Goal: Transaction & Acquisition: Purchase product/service

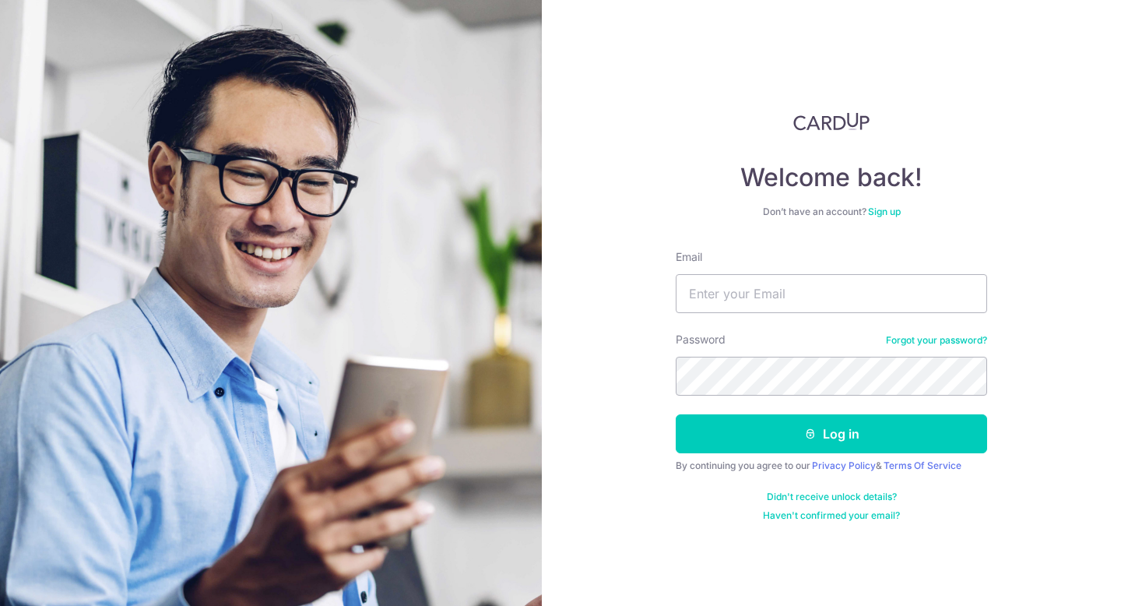
click at [748, 299] on input "Email" at bounding box center [832, 293] width 312 height 39
click at [0, 605] on com-1password-button at bounding box center [0, 606] width 0 height 0
type input "basaiyantransformations@gmail.com"
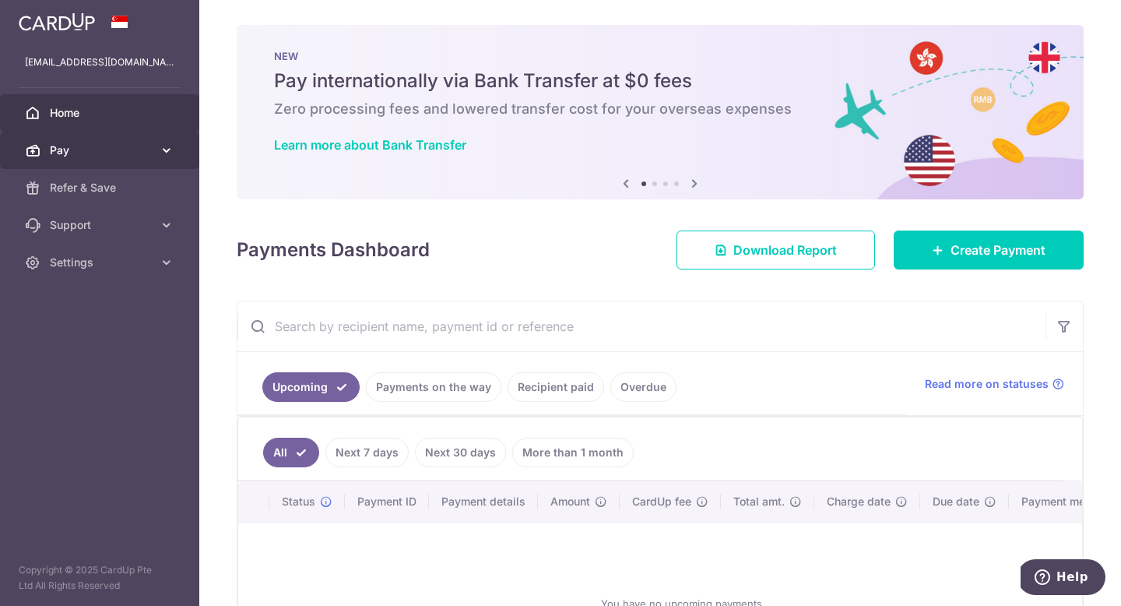
click at [159, 147] on icon at bounding box center [167, 151] width 16 height 16
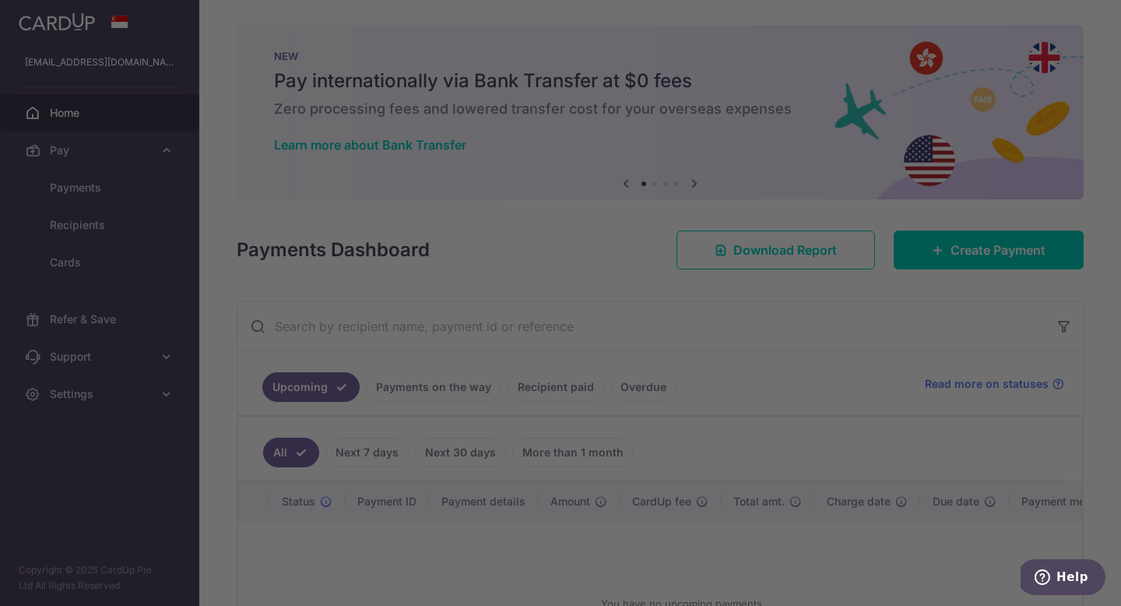
click at [101, 194] on div at bounding box center [566, 306] width 1132 height 612
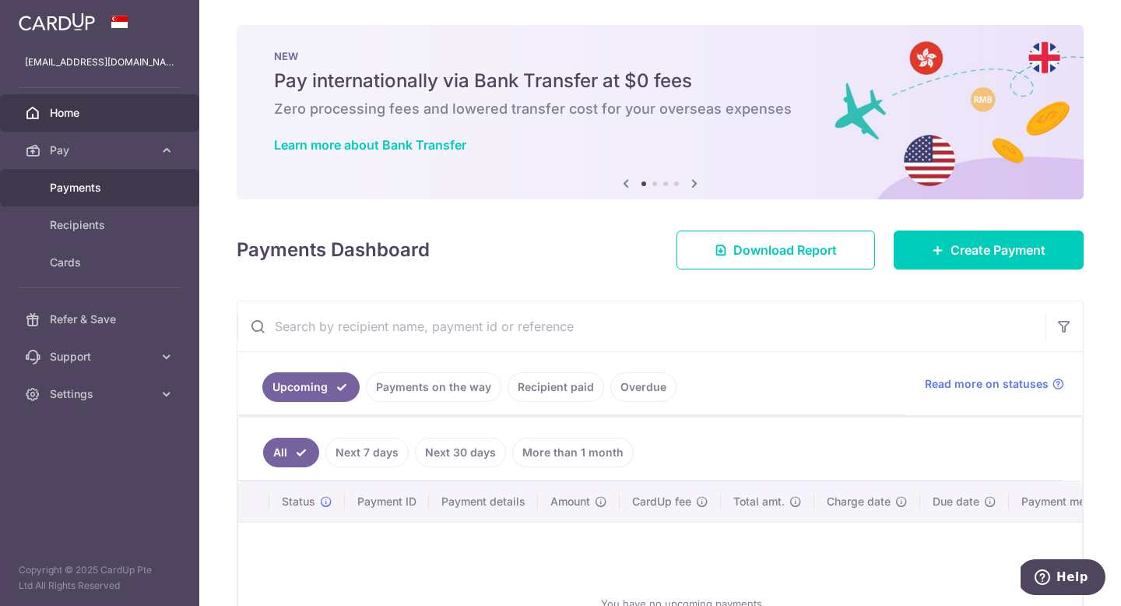
click at [61, 188] on span "Payments" at bounding box center [101, 188] width 103 height 16
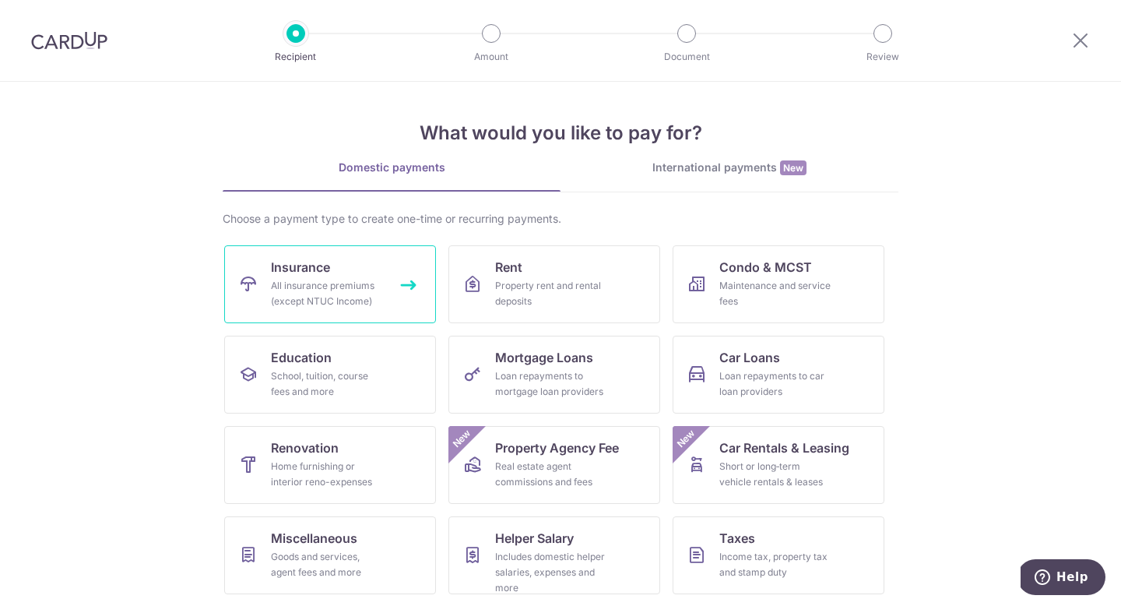
click at [389, 290] on link "Insurance All insurance premiums (except NTUC Income)" at bounding box center [330, 284] width 212 height 78
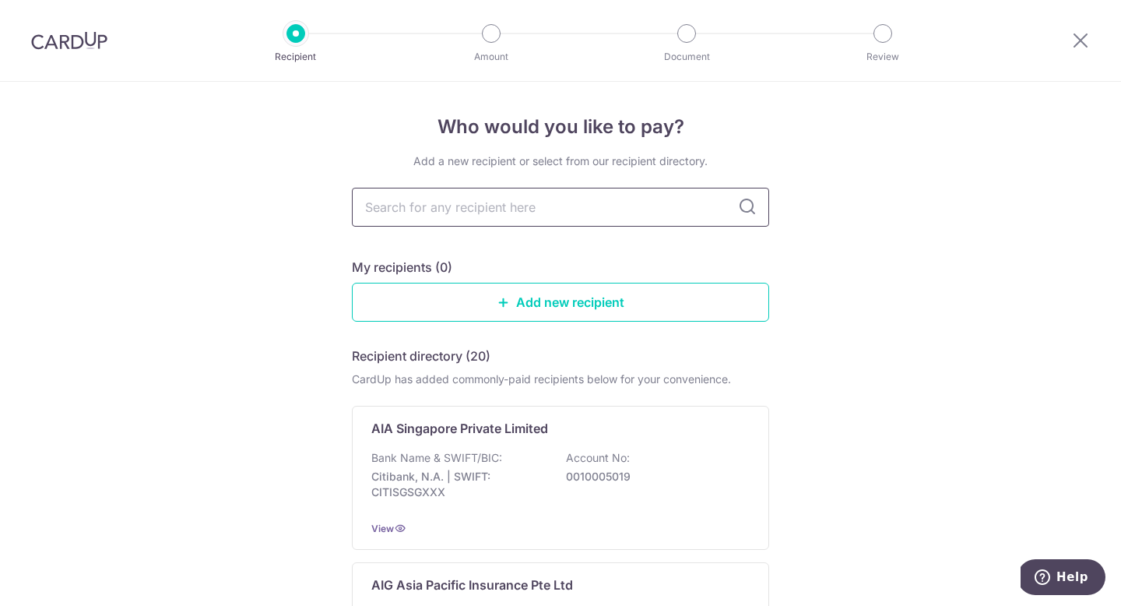
click at [614, 212] on input "text" at bounding box center [560, 207] width 417 height 39
type input "GE"
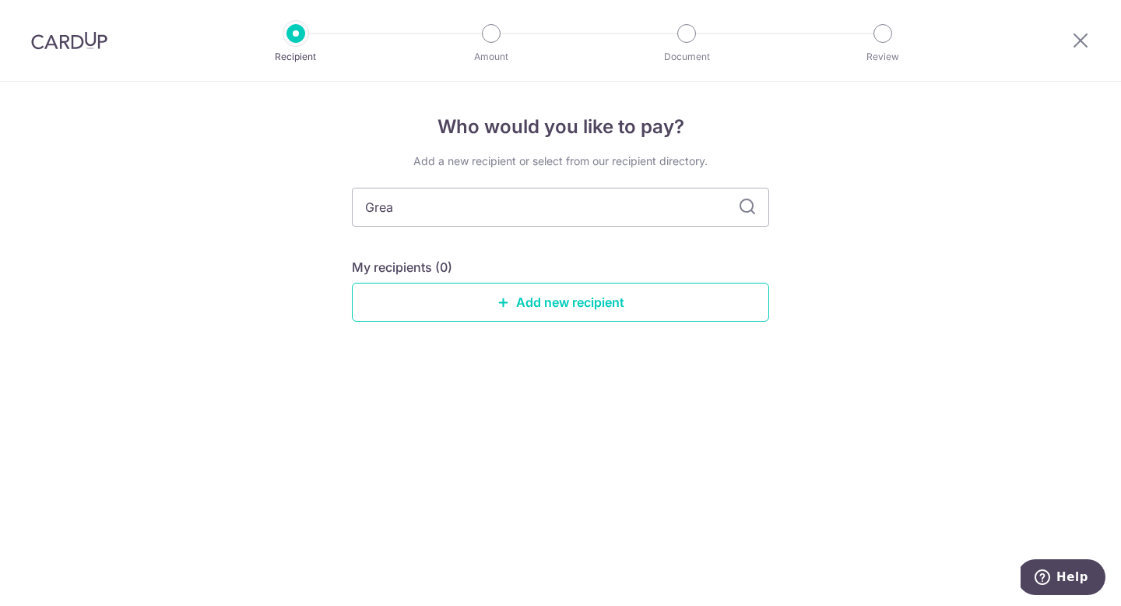
type input "Great"
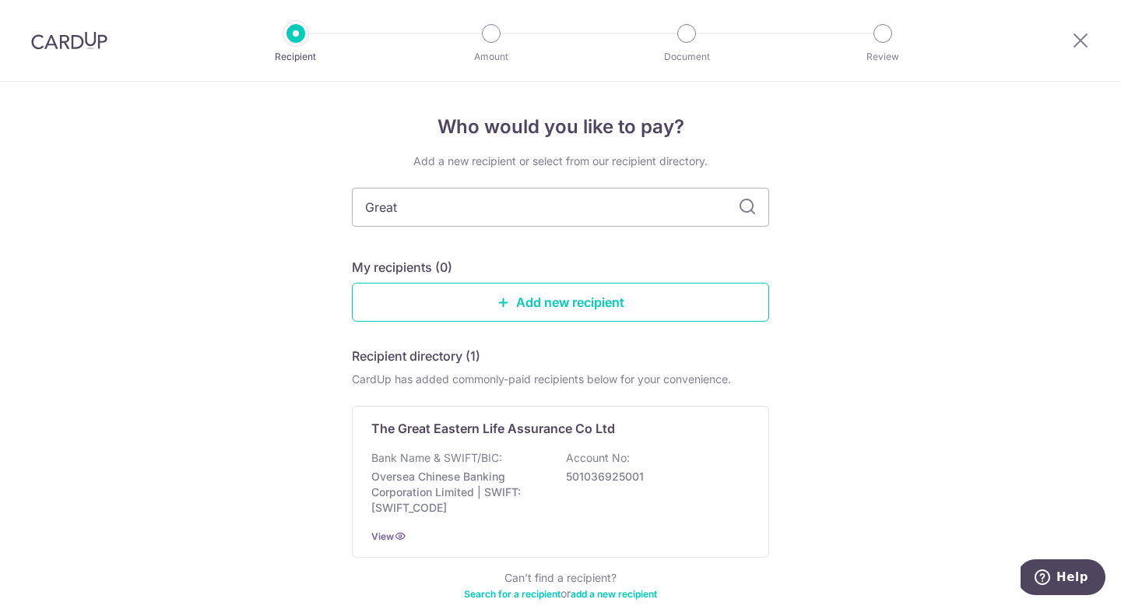
scroll to position [87, 0]
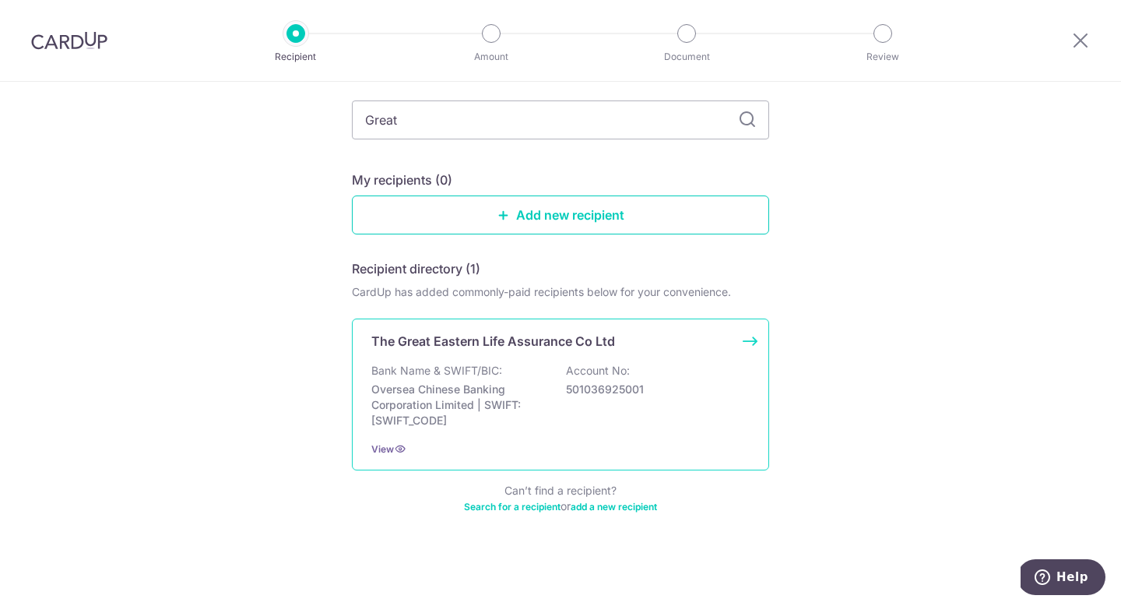
click at [647, 400] on div "Bank Name & SWIFT/BIC: Oversea Chinese Banking Corporation Limited | SWIFT: OCB…" at bounding box center [560, 395] width 379 height 65
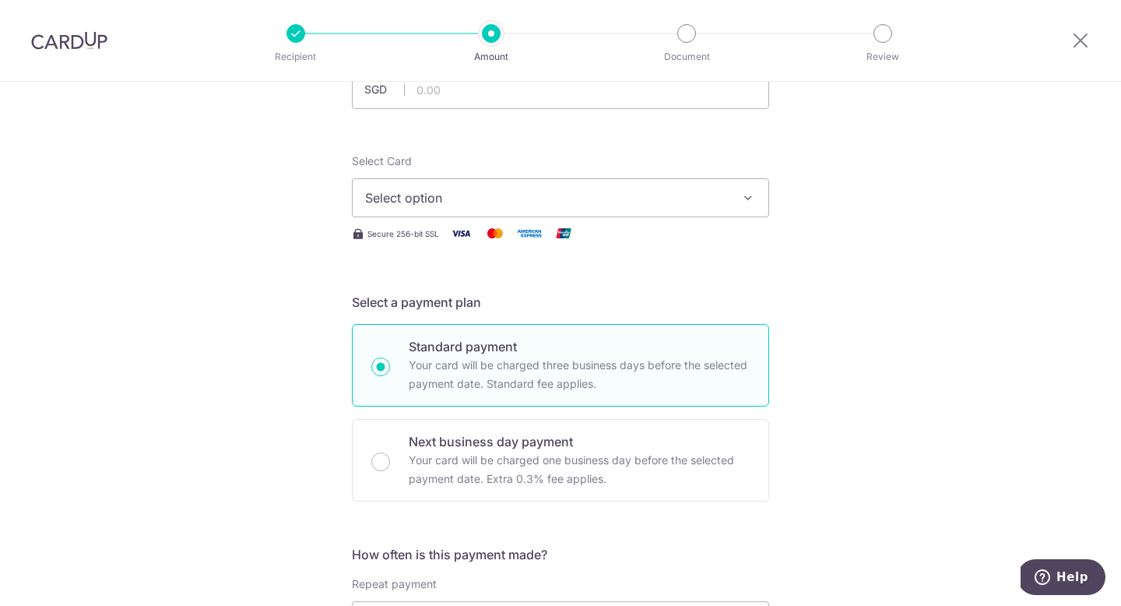
scroll to position [56, 0]
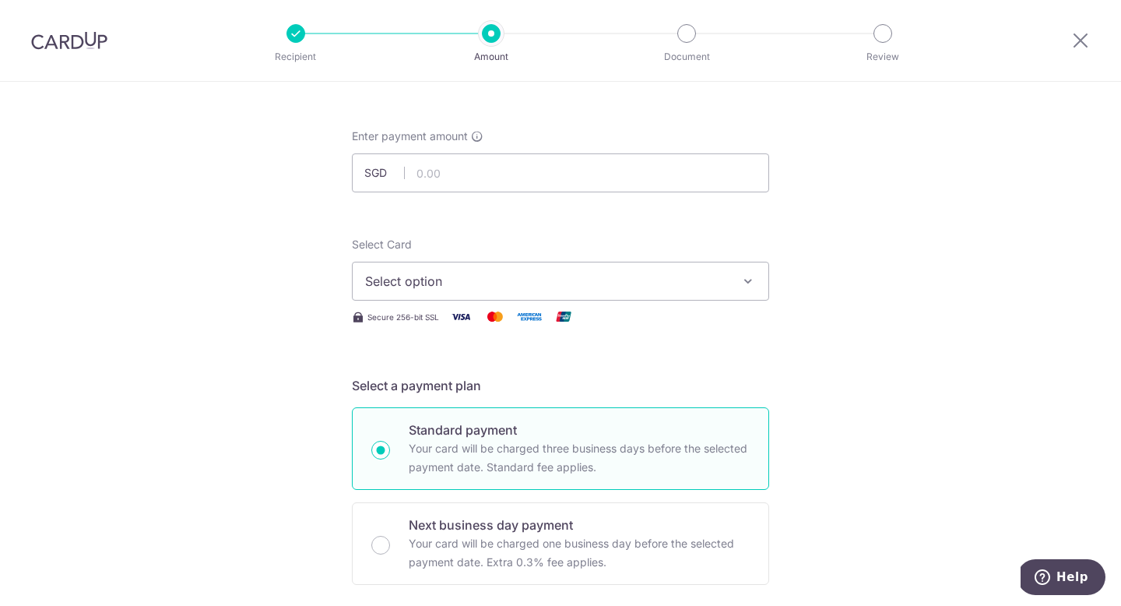
click at [695, 281] on span "Select option" at bounding box center [546, 281] width 363 height 19
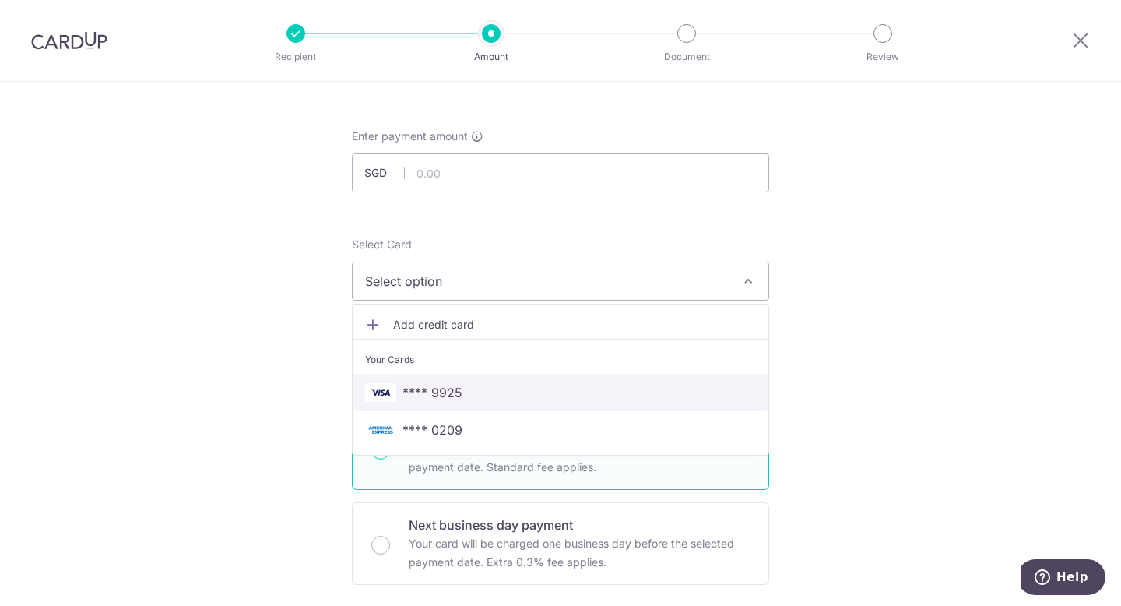
click at [582, 390] on span "**** 9925" at bounding box center [560, 392] width 391 height 19
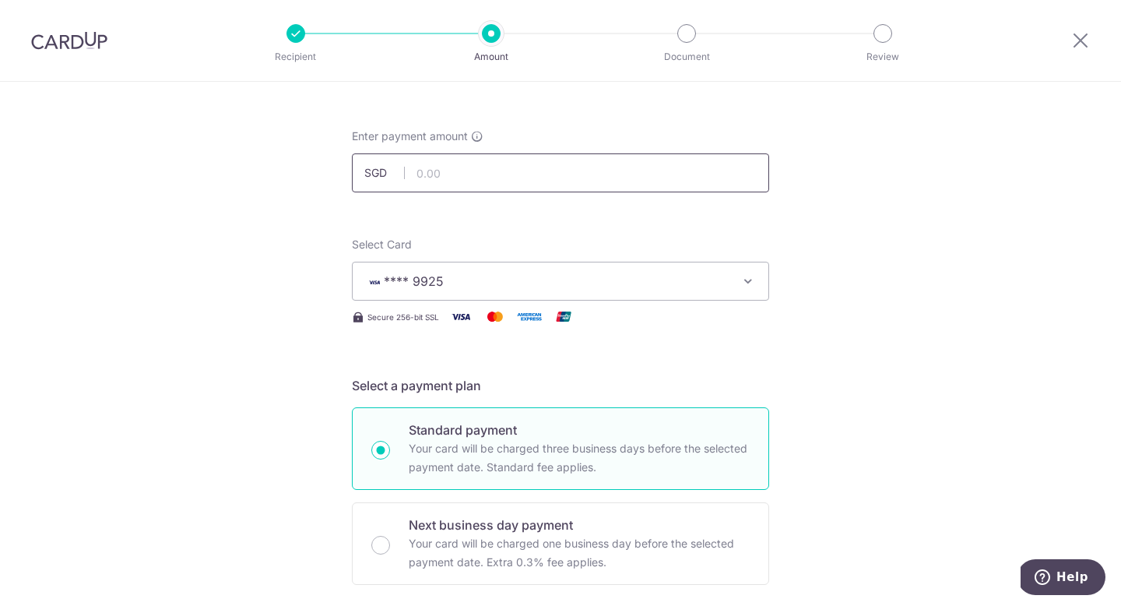
click at [559, 172] on input "text" at bounding box center [560, 172] width 417 height 39
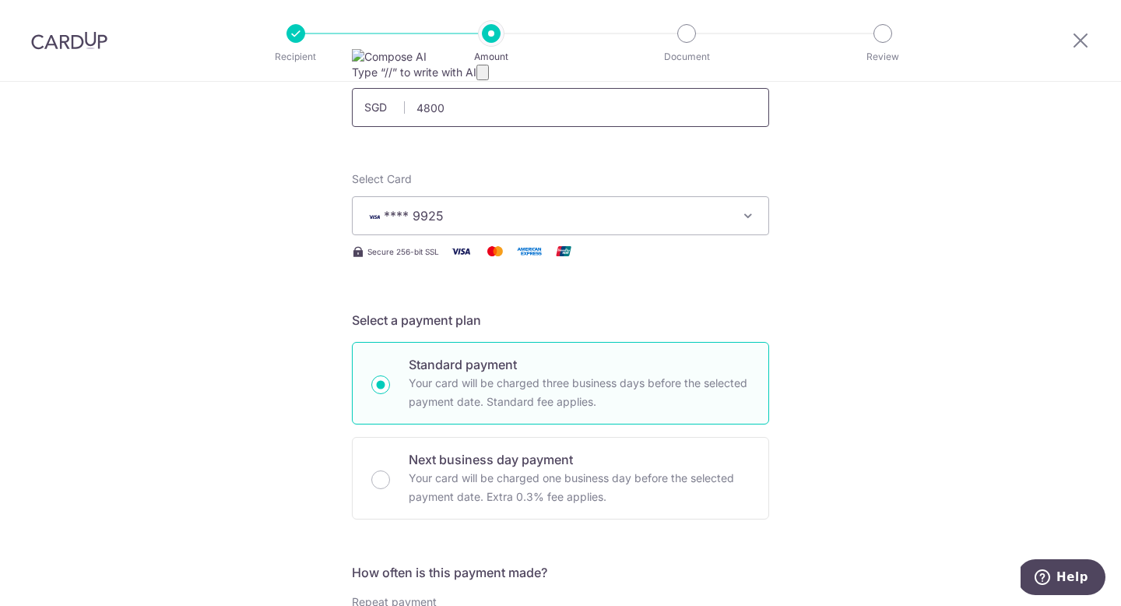
scroll to position [123, 0]
type input "4,800.00"
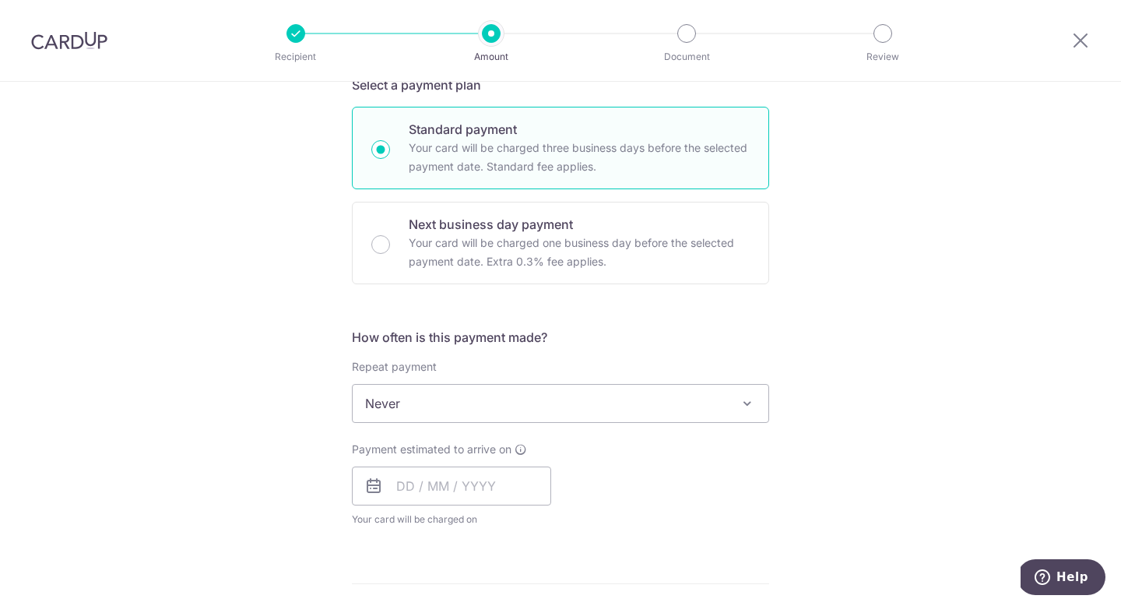
scroll to position [361, 0]
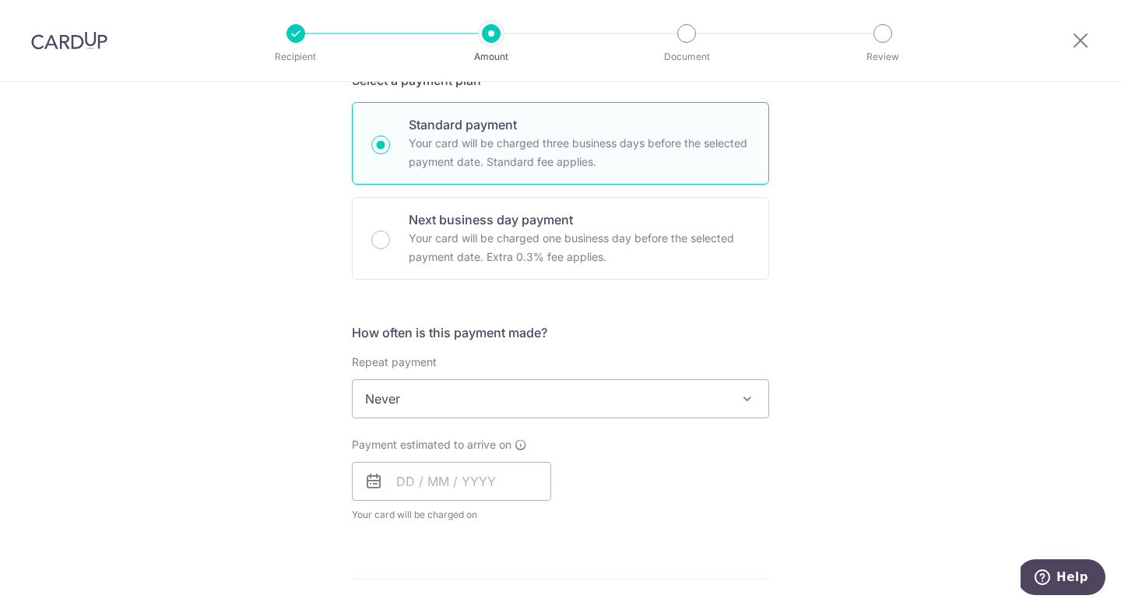
click at [737, 393] on span "Never" at bounding box center [561, 398] width 416 height 37
click at [826, 308] on div "Tell us more about your payment Enter payment amount SGD 4,800.00 4800.00 Selec…" at bounding box center [560, 424] width 1121 height 1409
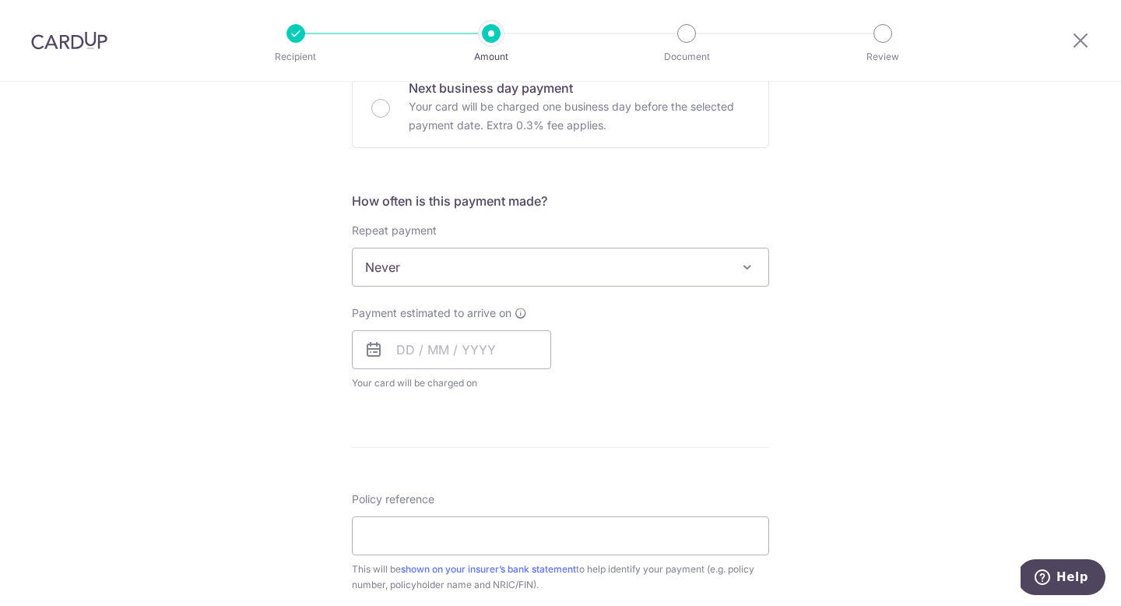
scroll to position [565, 0]
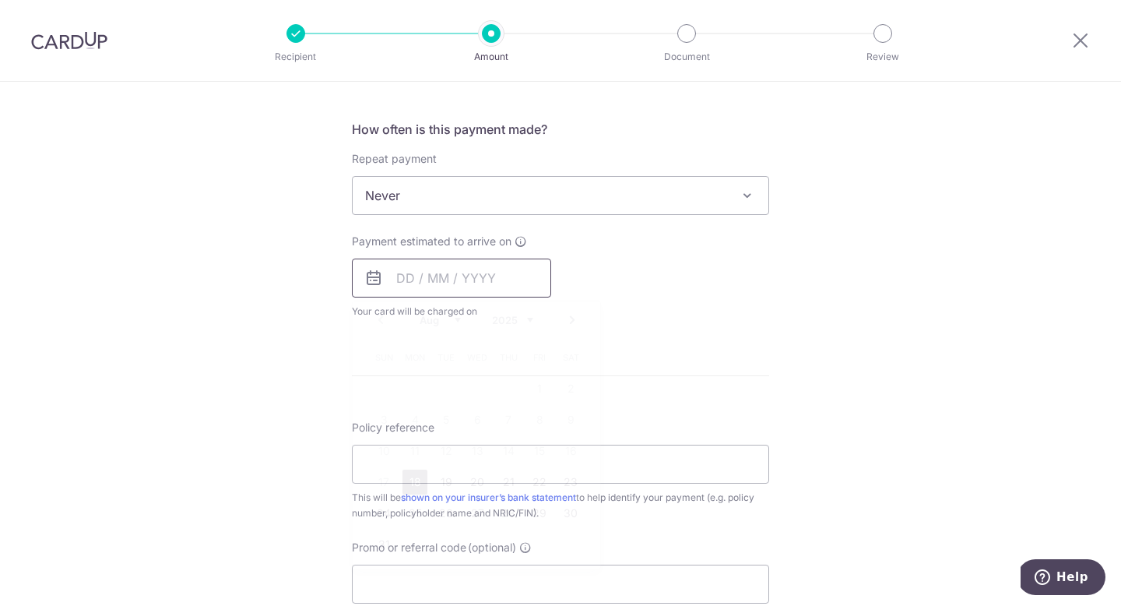
click at [493, 279] on input "text" at bounding box center [451, 278] width 199 height 39
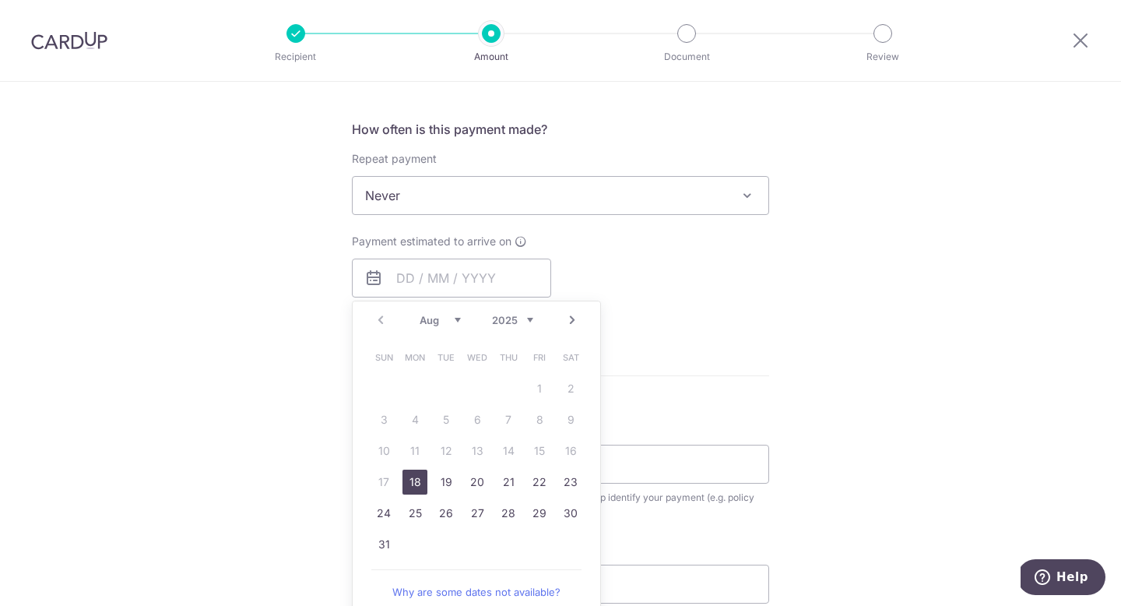
click at [417, 479] on link "18" at bounding box center [415, 482] width 25 height 25
type input "[DATE]"
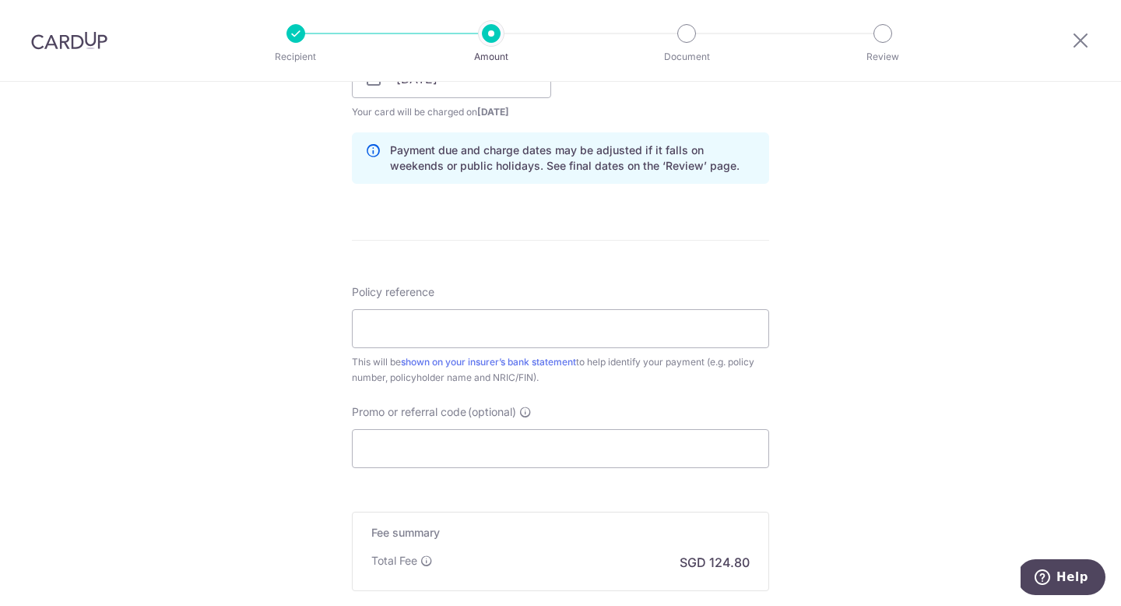
scroll to position [766, 0]
click at [652, 328] on input "Policy reference" at bounding box center [560, 327] width 417 height 39
paste input "0250605922"
type input "0250605922"
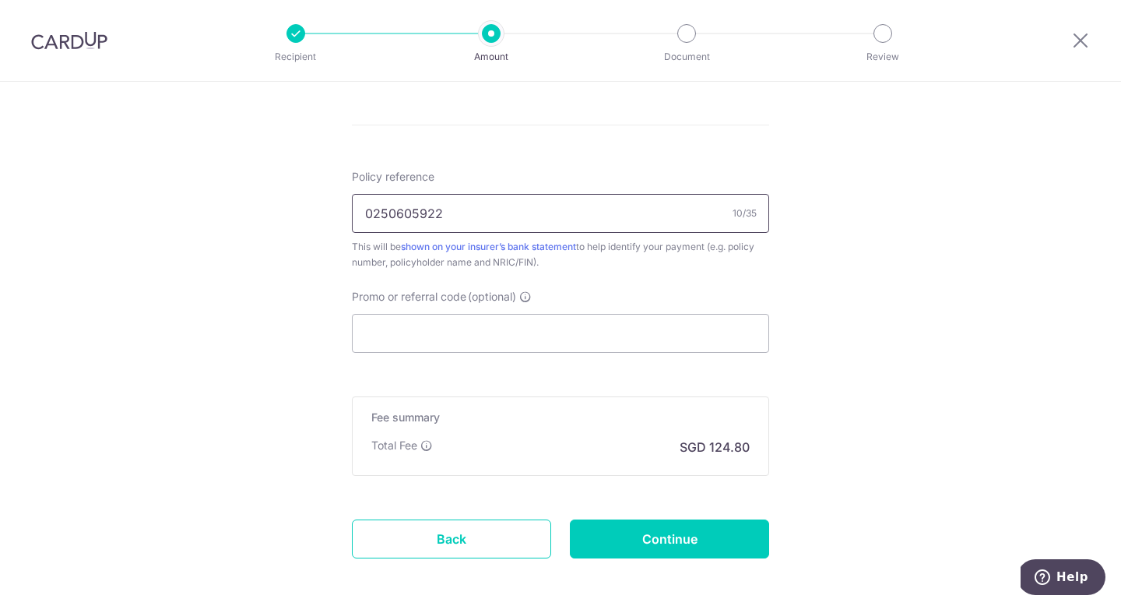
scroll to position [886, 0]
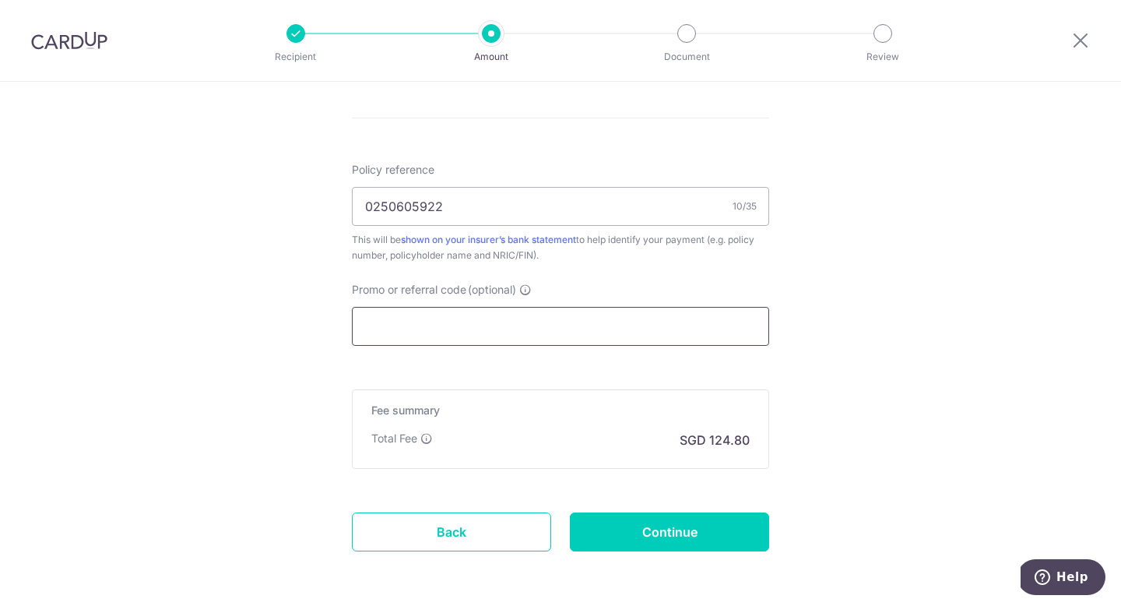
click at [572, 324] on input "Promo or referral code (optional)" at bounding box center [560, 326] width 417 height 39
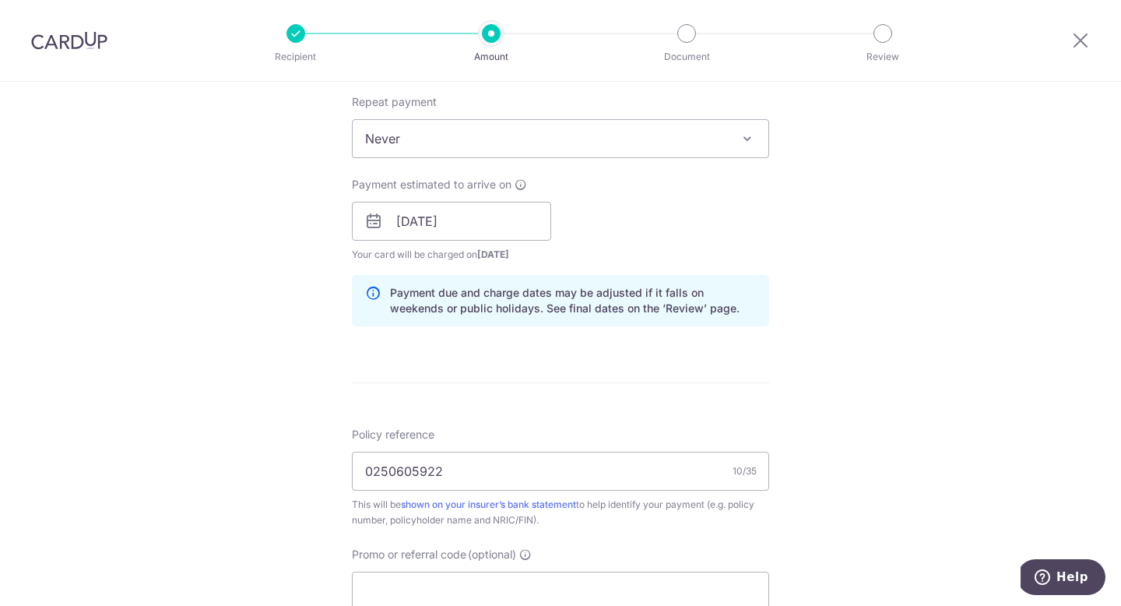
scroll to position [949, 0]
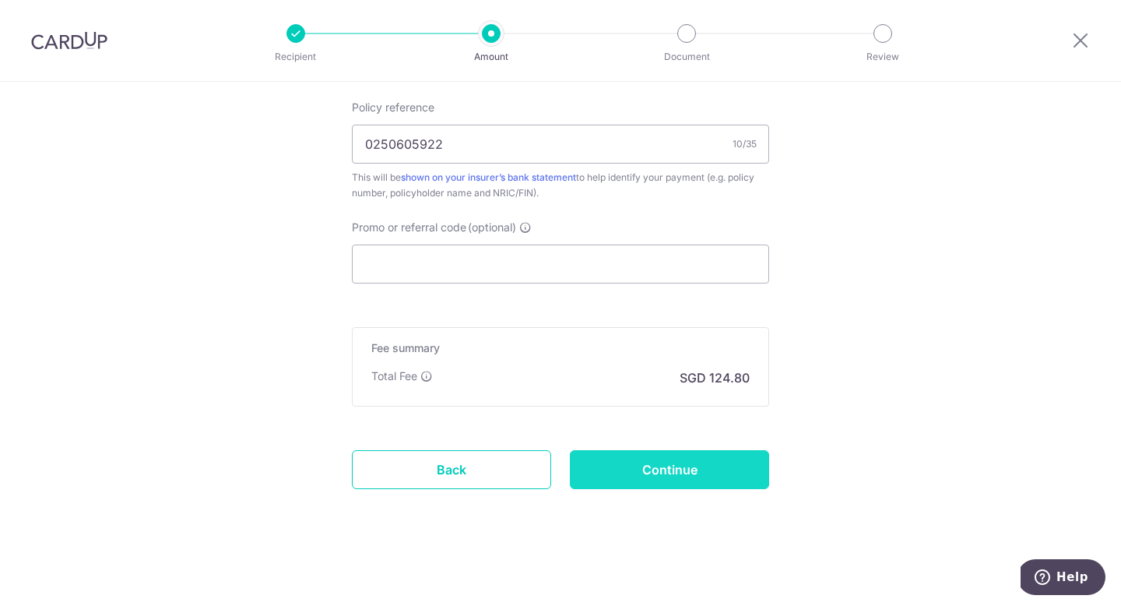
click at [645, 457] on input "Continue" at bounding box center [669, 469] width 199 height 39
type input "Create Schedule"
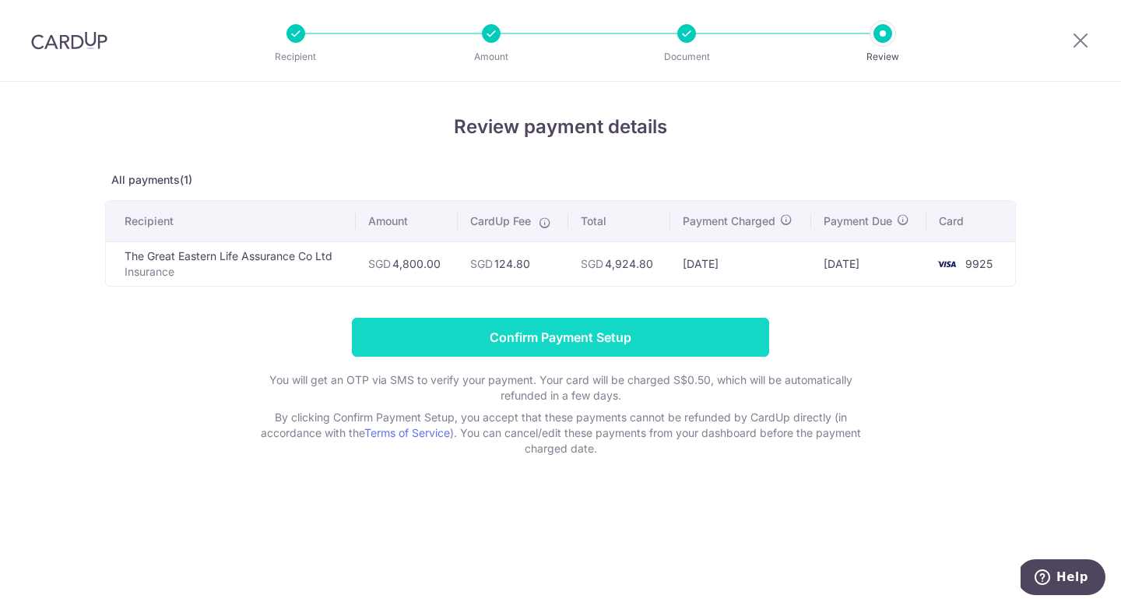
click at [633, 324] on input "Confirm Payment Setup" at bounding box center [560, 337] width 417 height 39
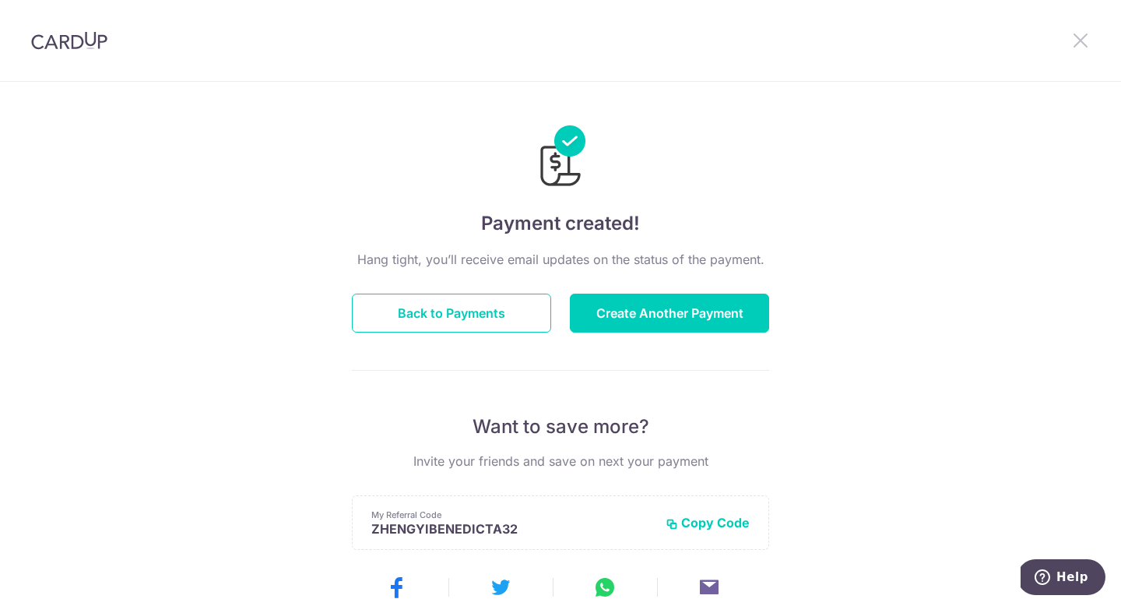
click at [1081, 37] on icon at bounding box center [1081, 39] width 19 height 19
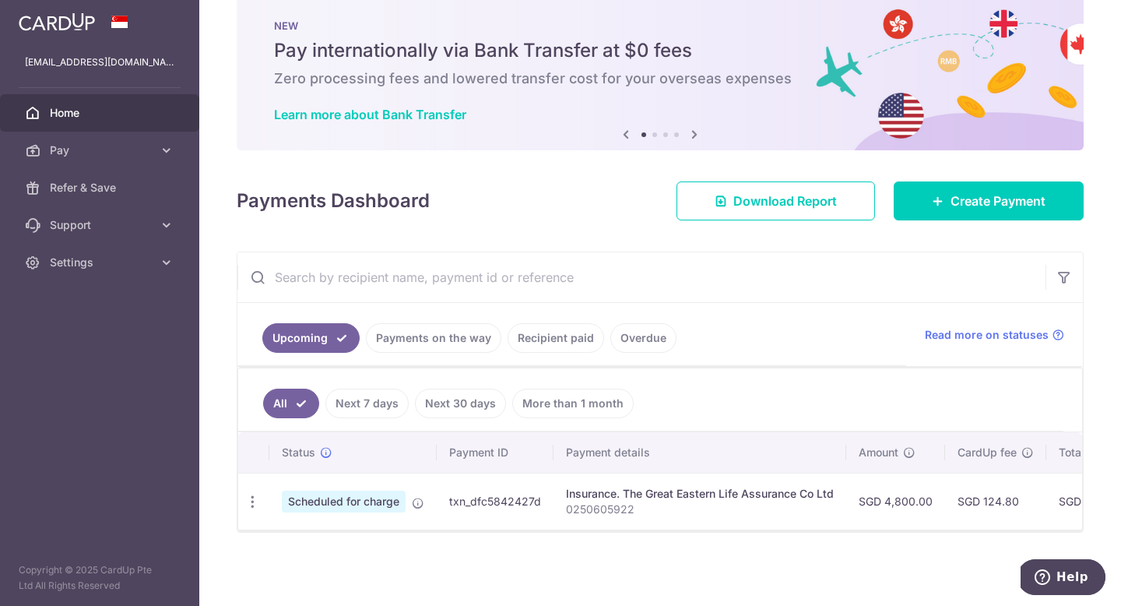
click at [457, 337] on link "Payments on the way" at bounding box center [434, 338] width 136 height 30
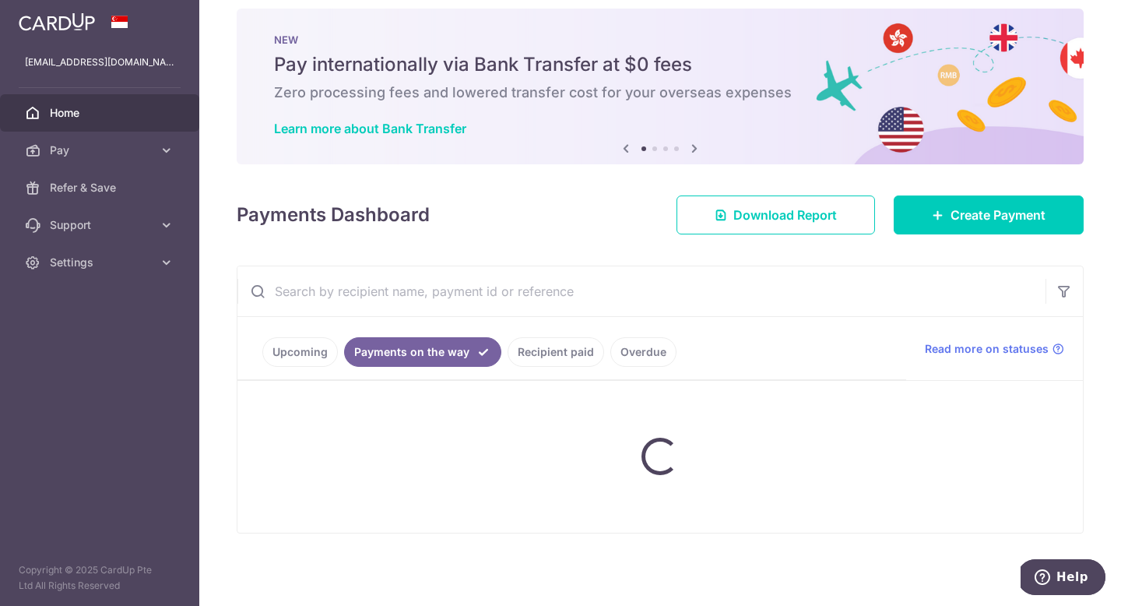
scroll to position [30, 0]
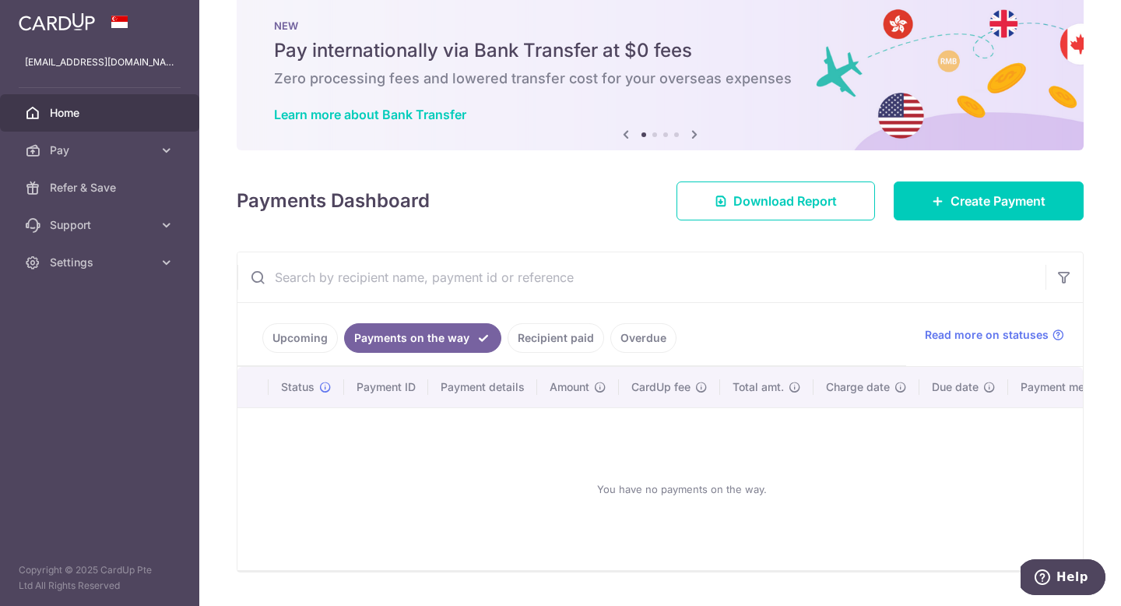
click at [308, 340] on link "Upcoming" at bounding box center [300, 338] width 76 height 30
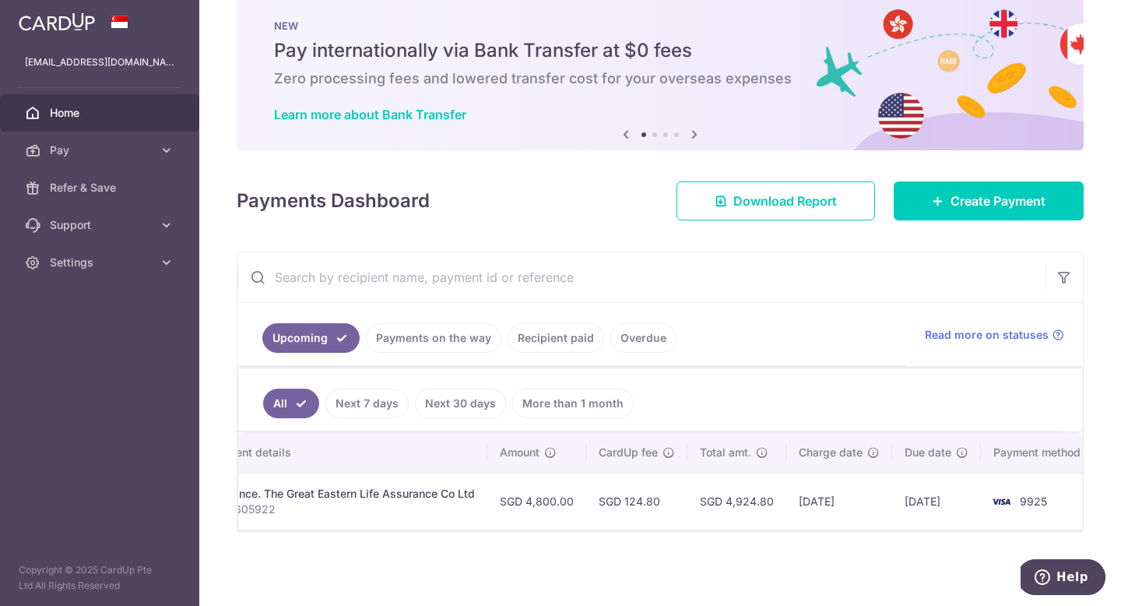
scroll to position [0, 367]
click at [575, 339] on link "Recipient paid" at bounding box center [556, 338] width 97 height 30
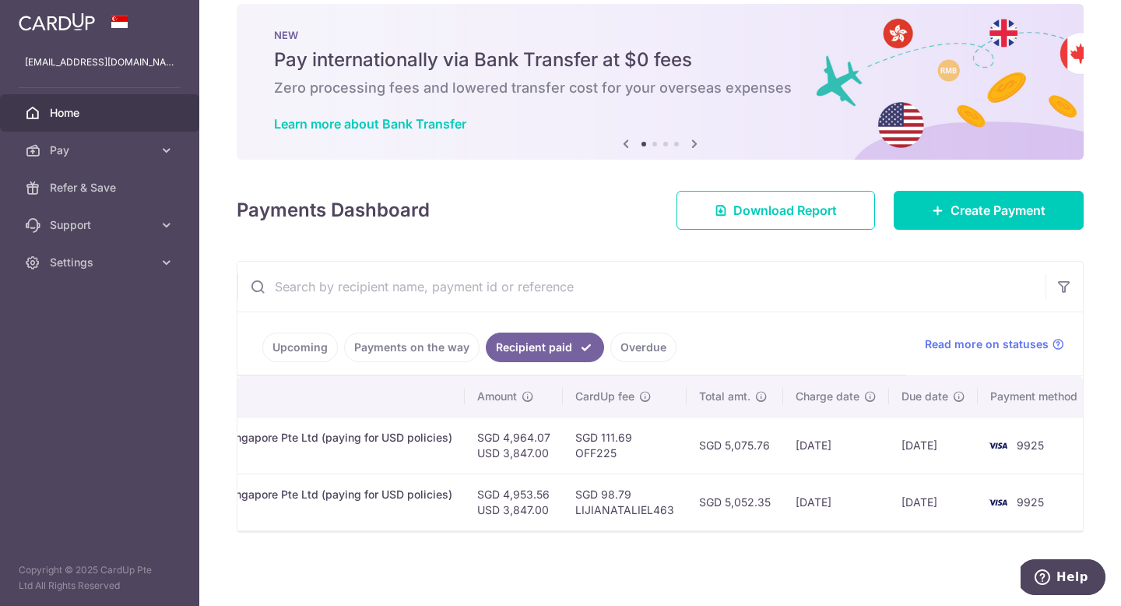
scroll to position [0, 0]
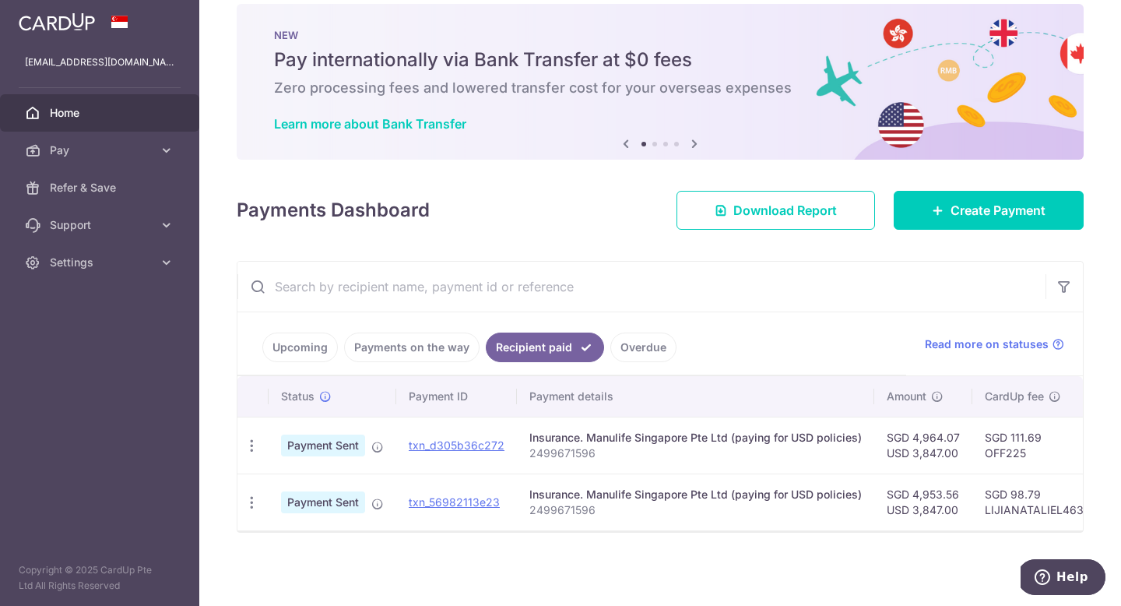
click at [640, 347] on link "Overdue" at bounding box center [644, 348] width 66 height 30
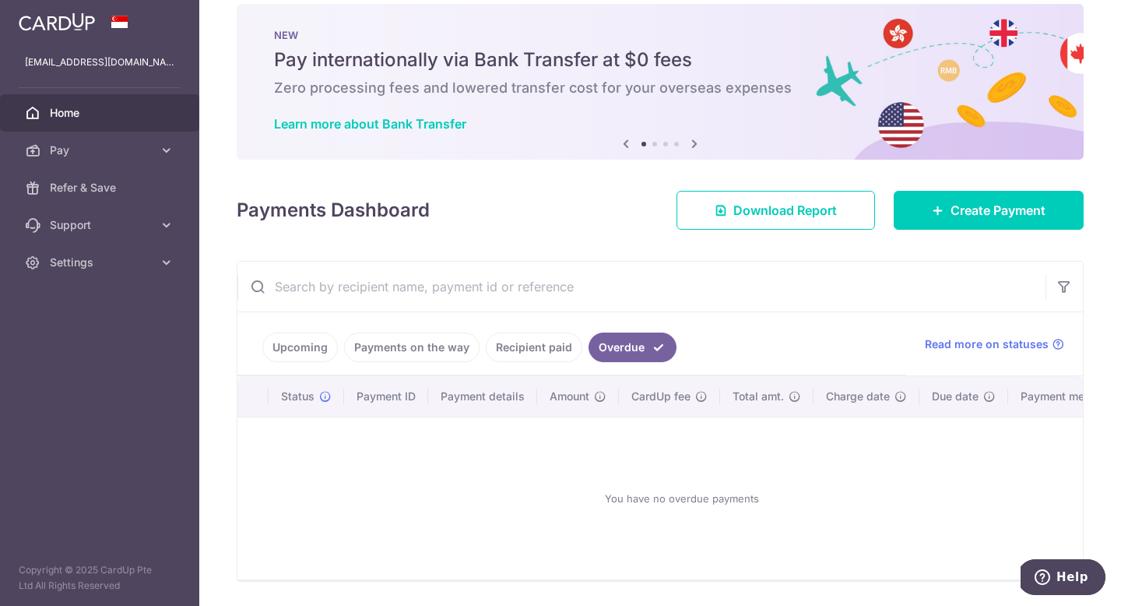
click at [412, 352] on link "Payments on the way" at bounding box center [412, 348] width 136 height 30
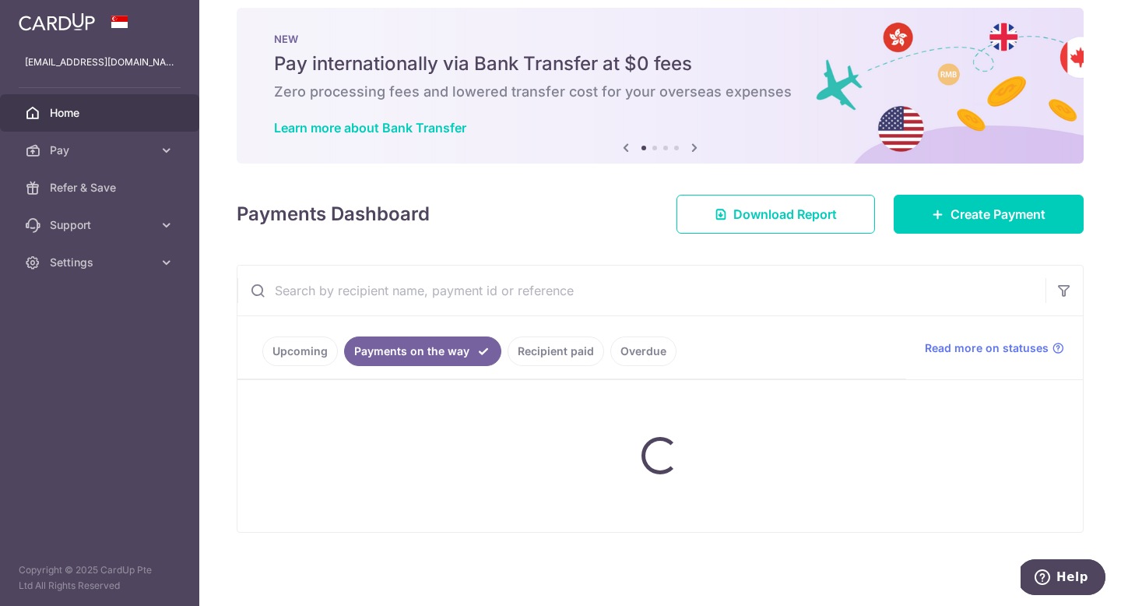
scroll to position [21, 0]
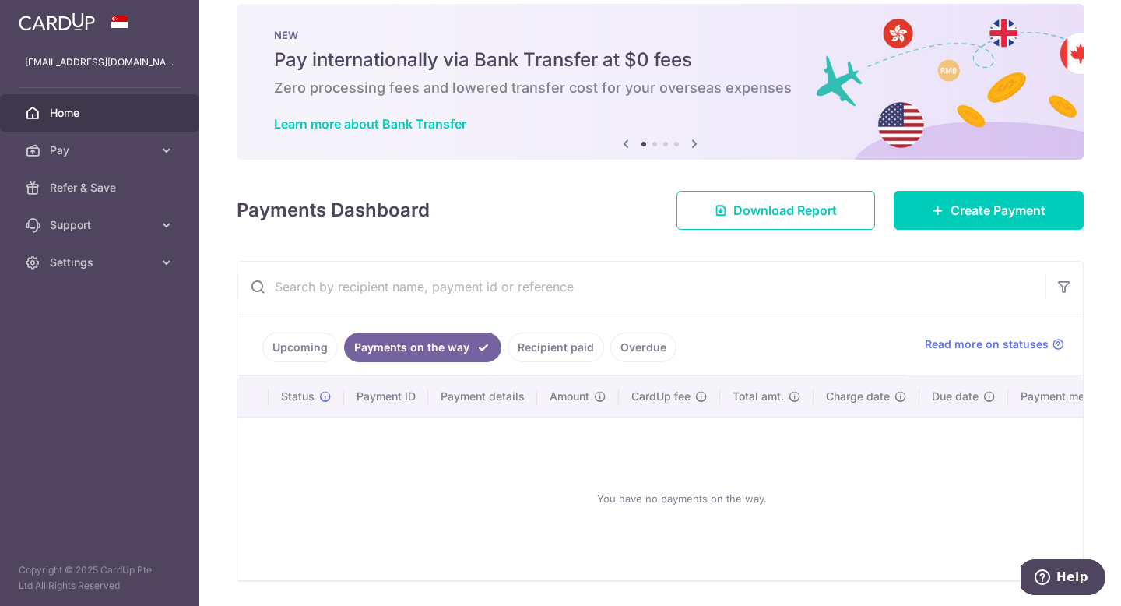
click at [312, 354] on link "Upcoming" at bounding box center [300, 348] width 76 height 30
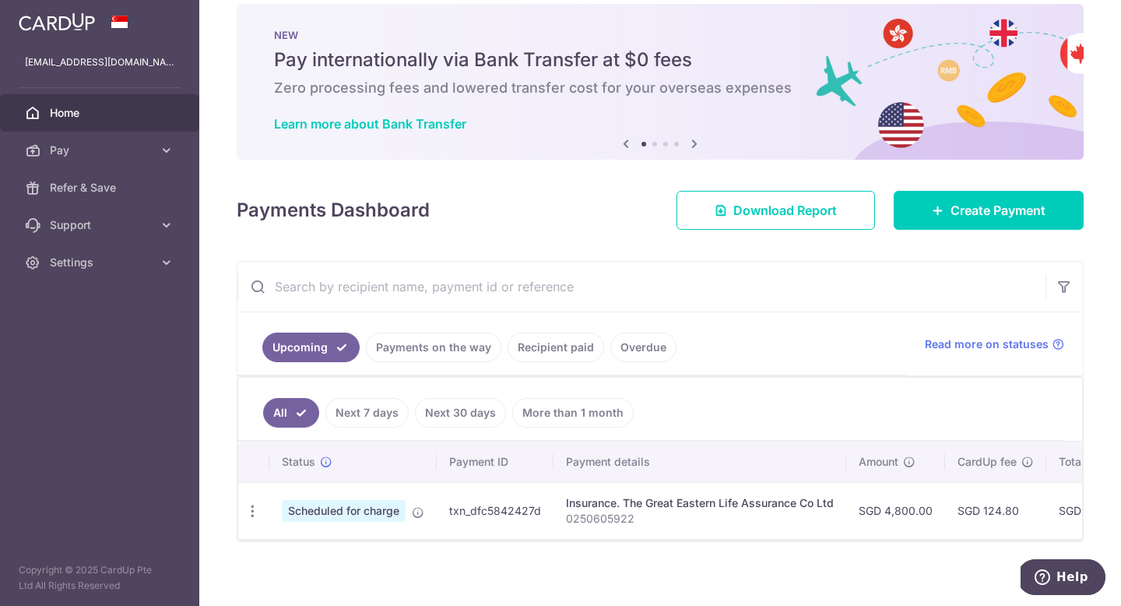
scroll to position [0, 0]
